Goal: Use online tool/utility: Use online tool/utility

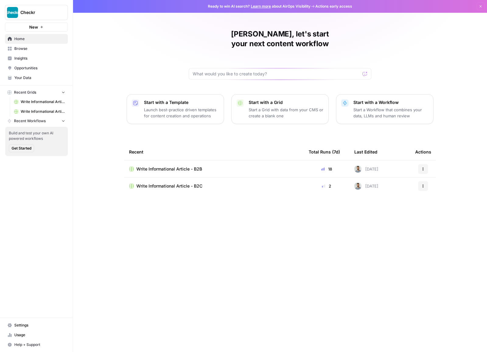
click at [266, 166] on div "Write Informational Article - B2B" at bounding box center [214, 169] width 170 height 6
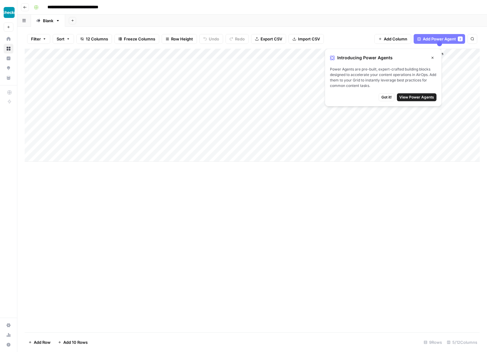
click at [432, 58] on icon "button" at bounding box center [432, 58] width 2 height 2
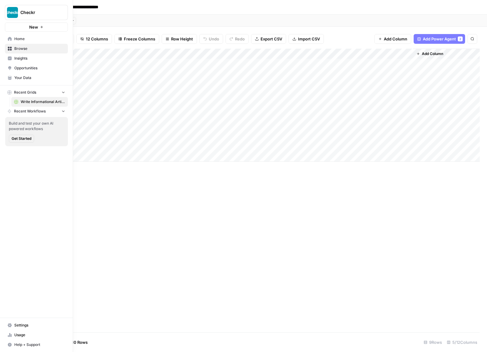
click at [9, 39] on icon at bounding box center [10, 39] width 4 height 4
